Goal: Transaction & Acquisition: Obtain resource

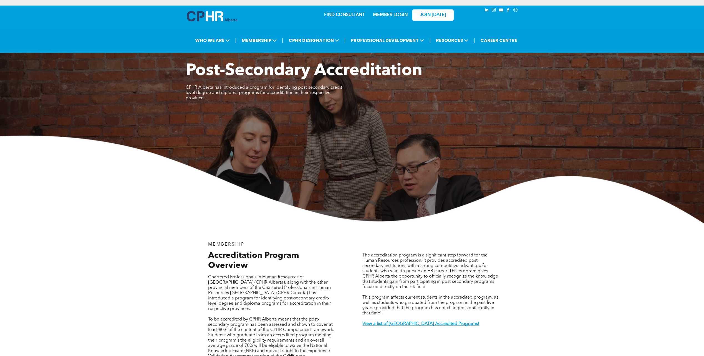
scroll to position [860, 0]
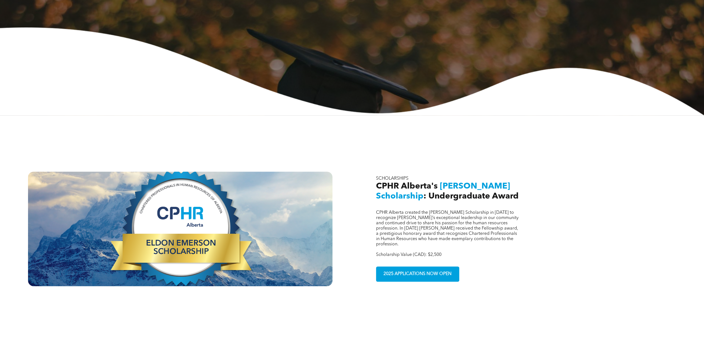
scroll to position [111, 0]
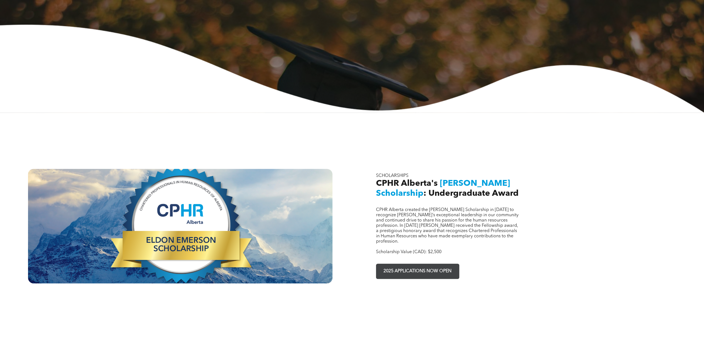
click at [421, 266] on span "2025 APPLICATIONS NOW OPEN" at bounding box center [418, 271] width 72 height 11
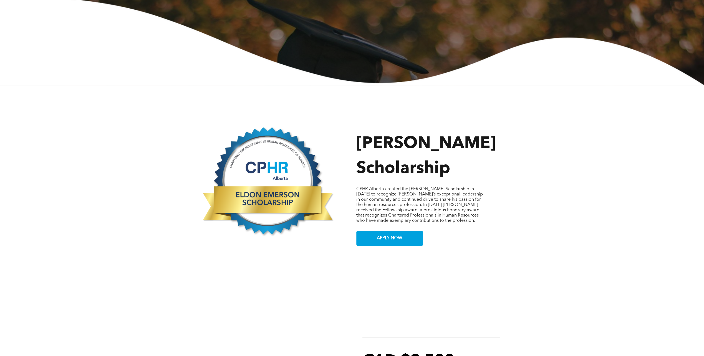
scroll to position [194, 0]
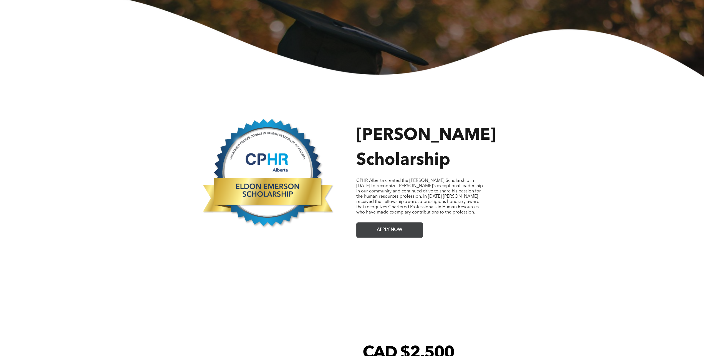
click at [371, 223] on link "APPLY NOW" at bounding box center [389, 230] width 67 height 15
